Goal: Task Accomplishment & Management: Use online tool/utility

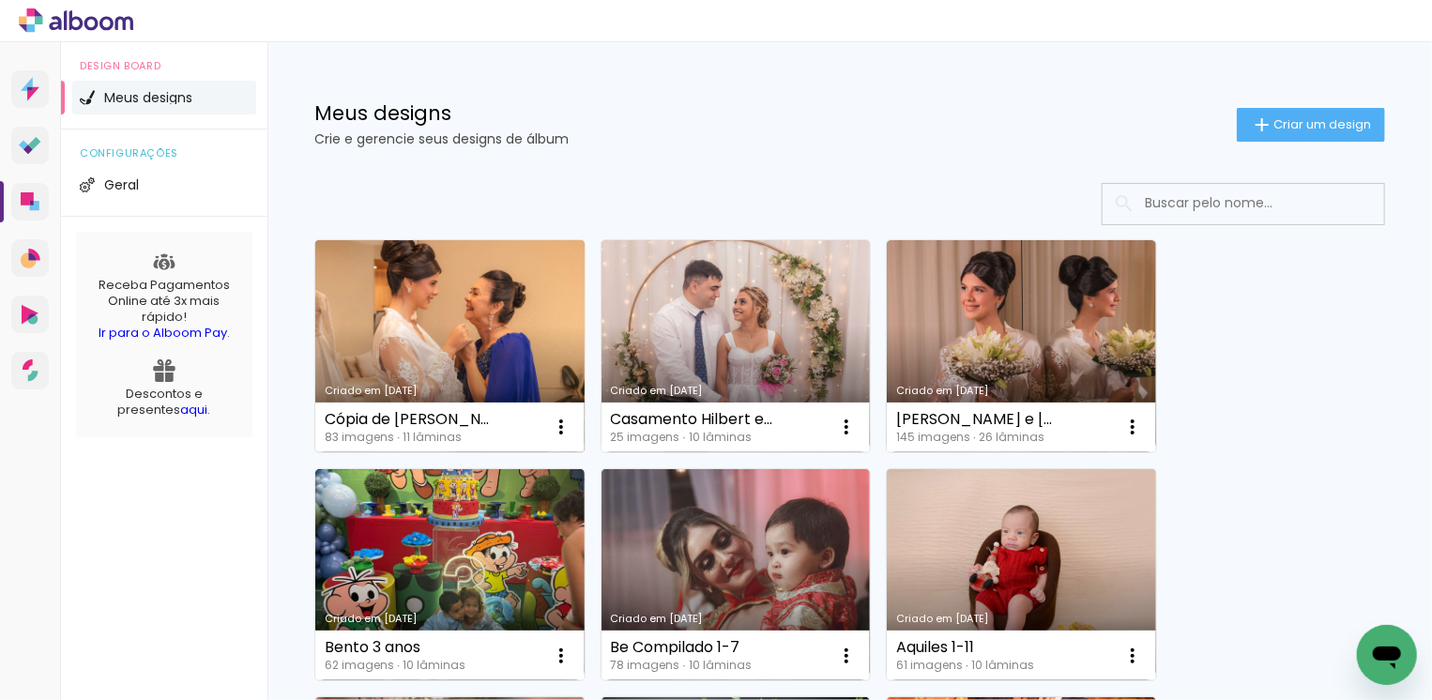
click at [481, 301] on link "Criado em [DATE]" at bounding box center [449, 346] width 269 height 212
